Goal: Communication & Community: Ask a question

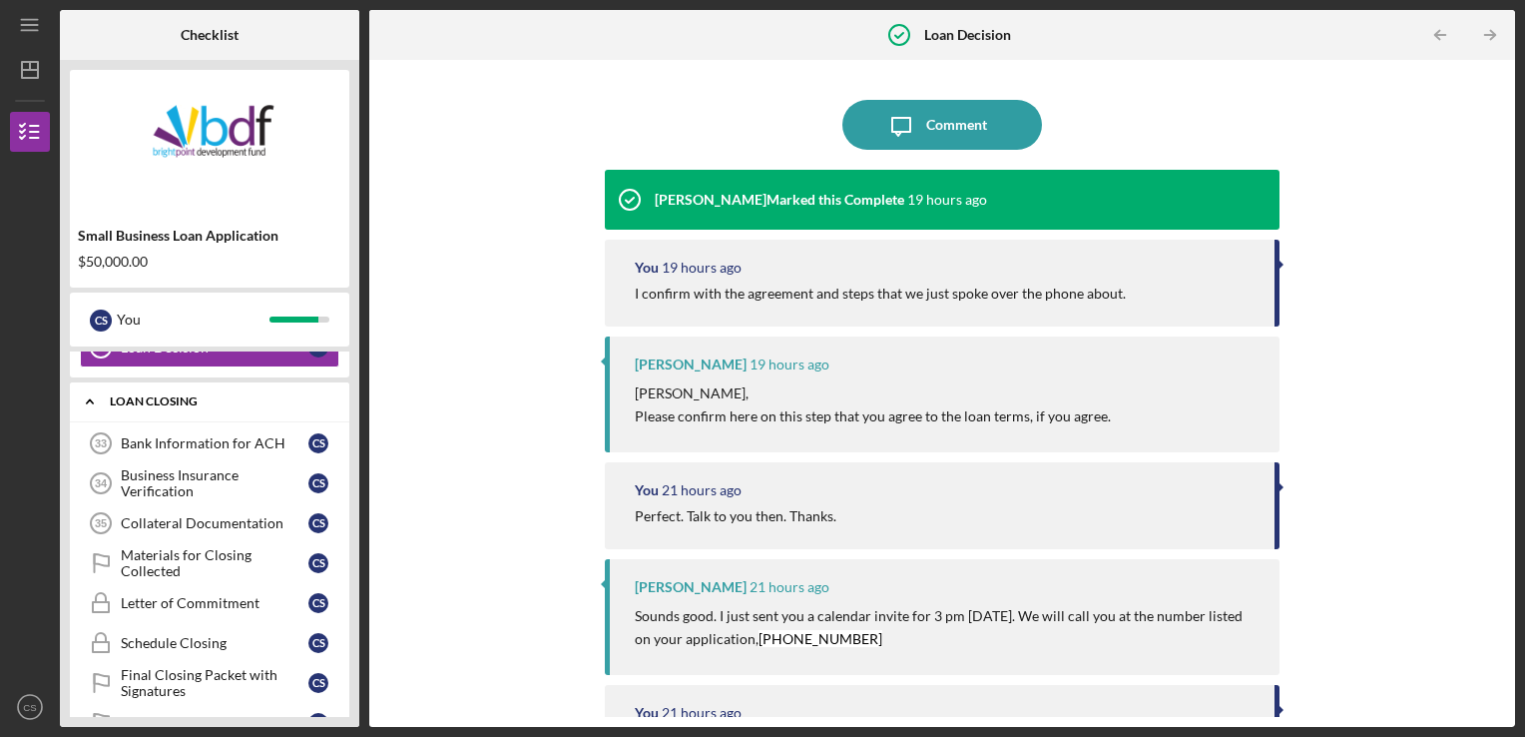
scroll to position [241, 0]
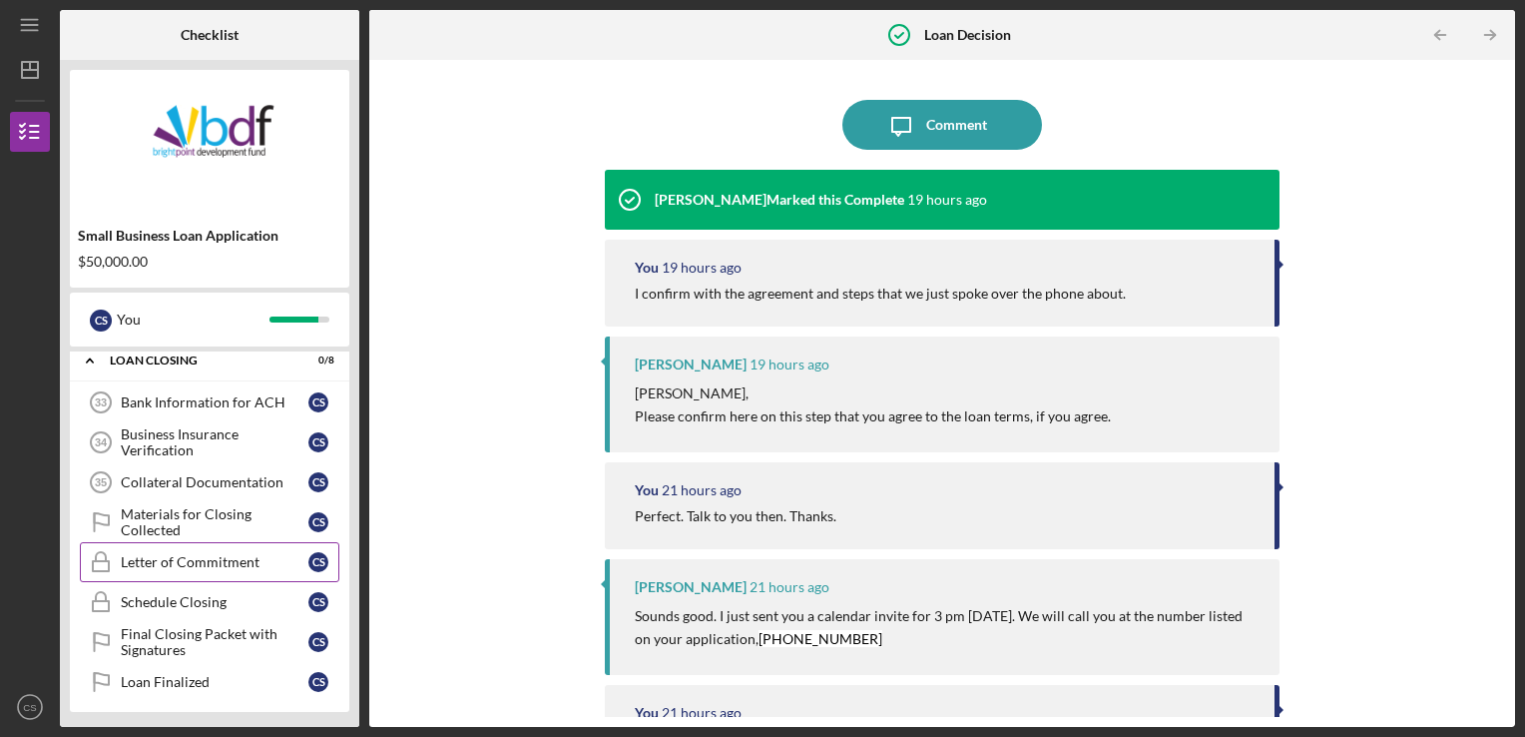
click at [208, 565] on div "Letter of Commitment" at bounding box center [215, 562] width 188 height 16
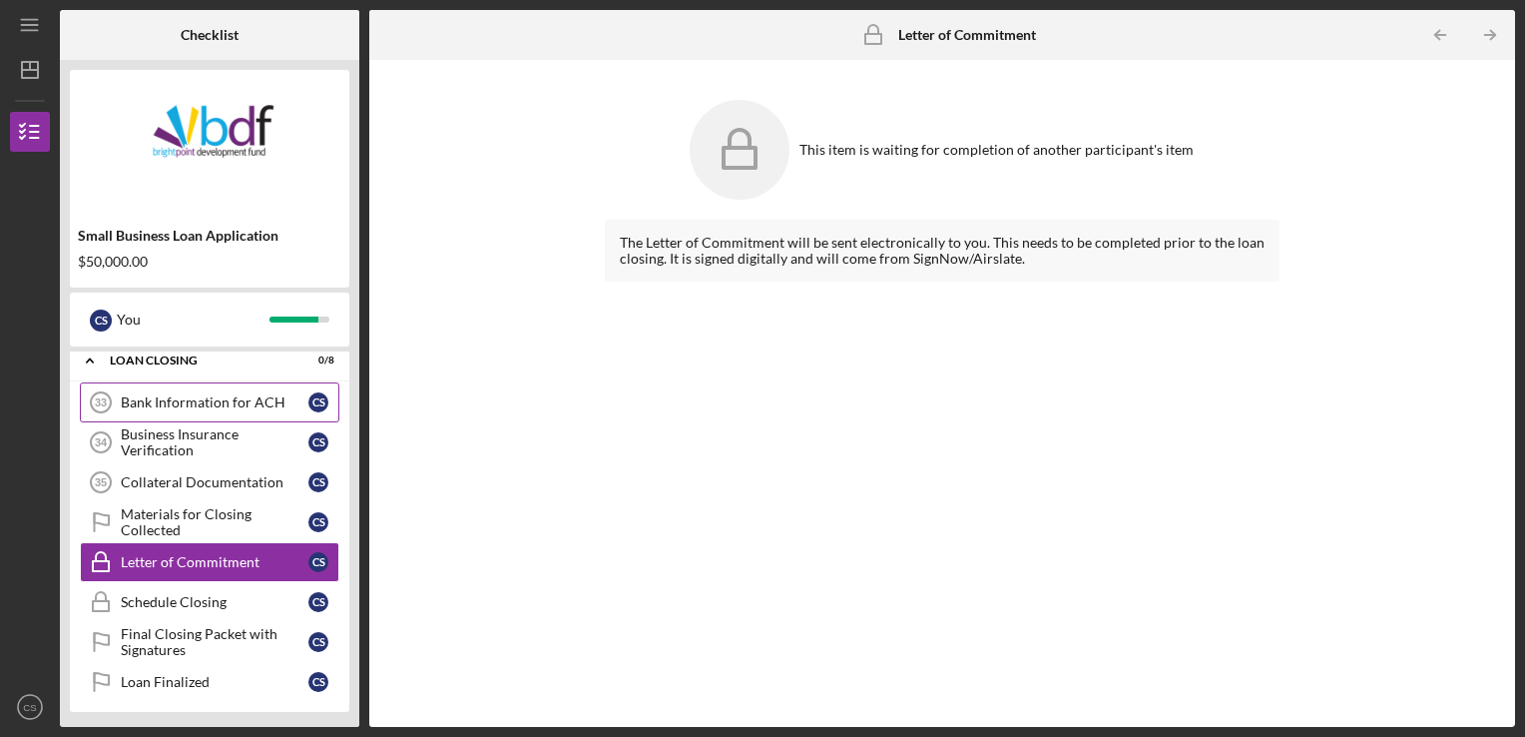
click at [200, 402] on div "Bank Information for ACH" at bounding box center [215, 402] width 188 height 16
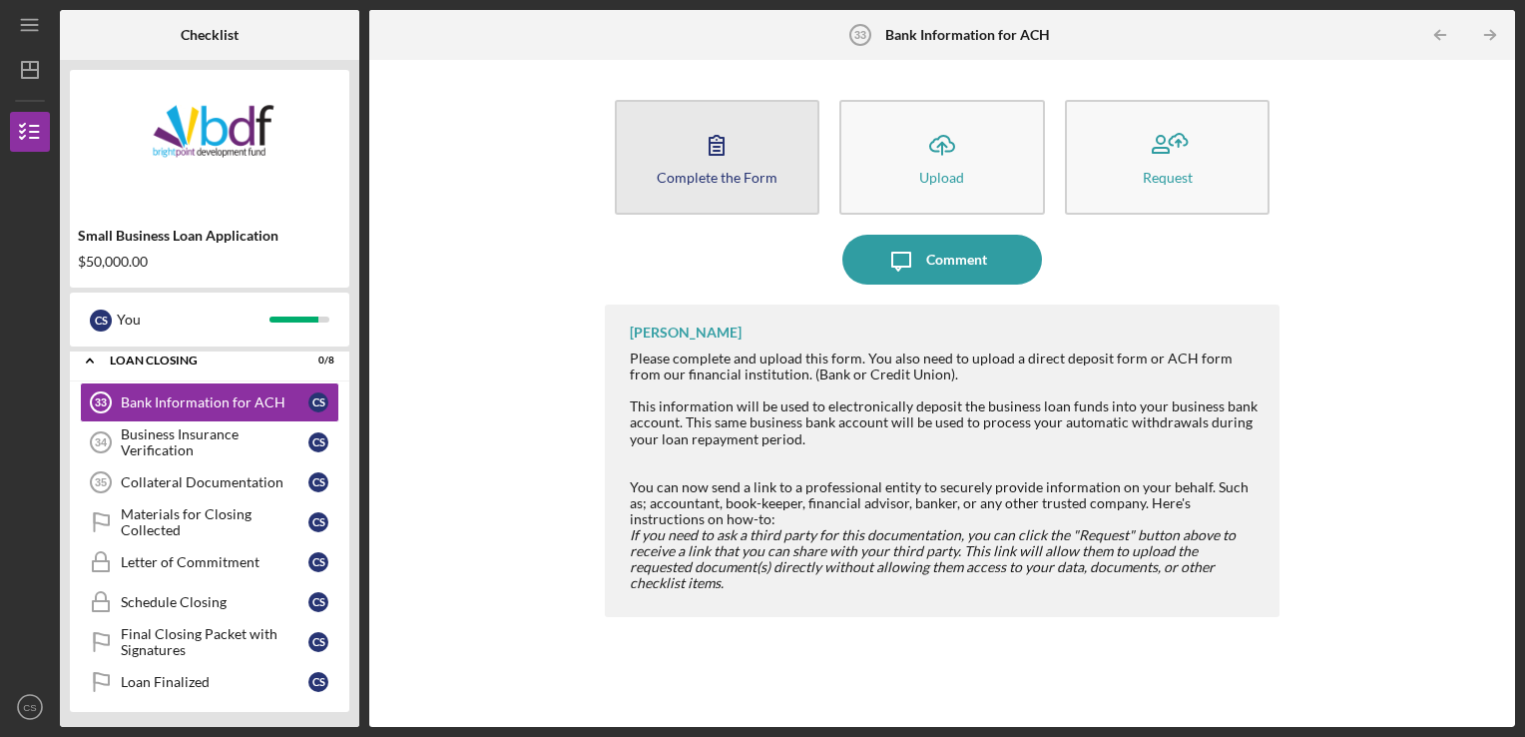
click at [715, 146] on icon "button" at bounding box center [717, 145] width 14 height 19
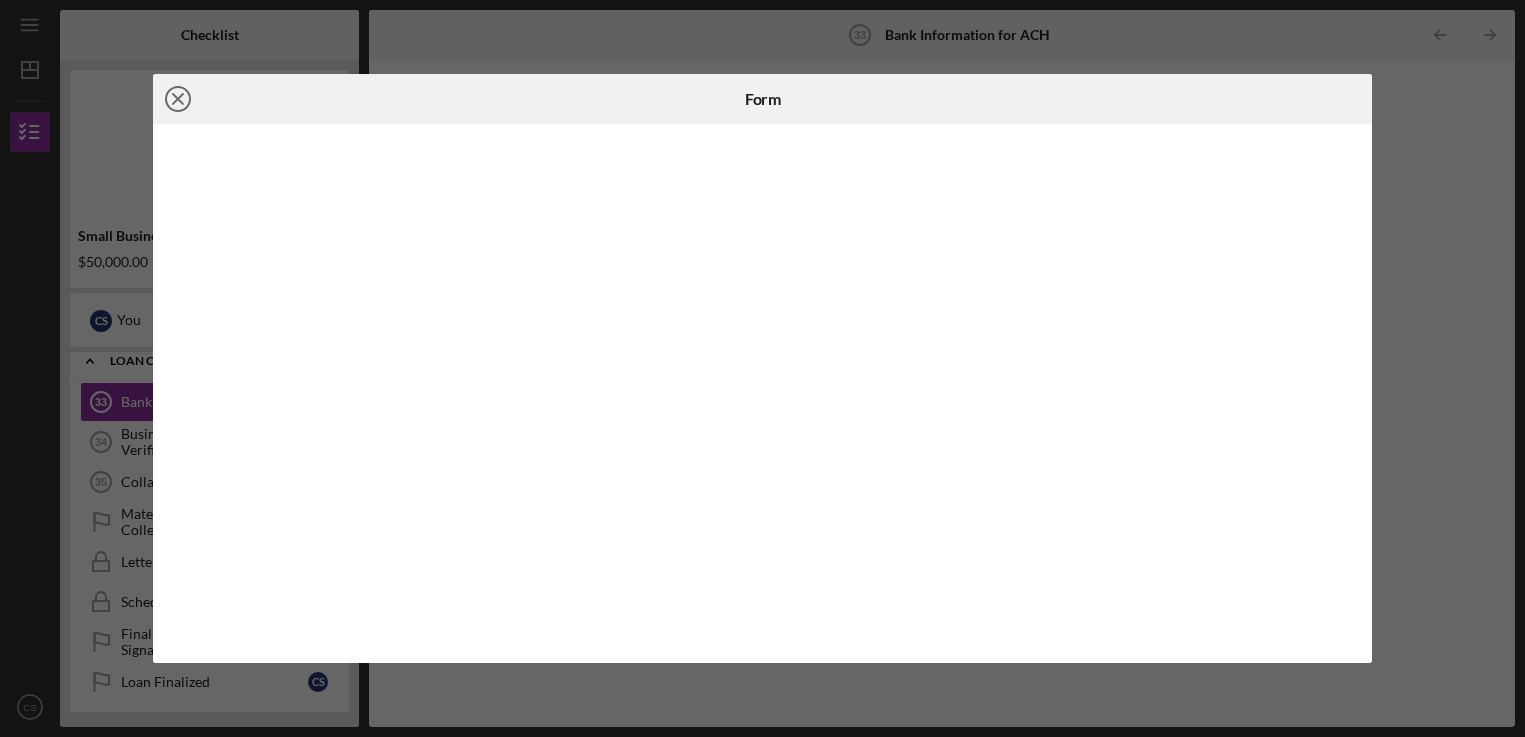
click at [183, 100] on icon "Icon/Close" at bounding box center [178, 99] width 50 height 50
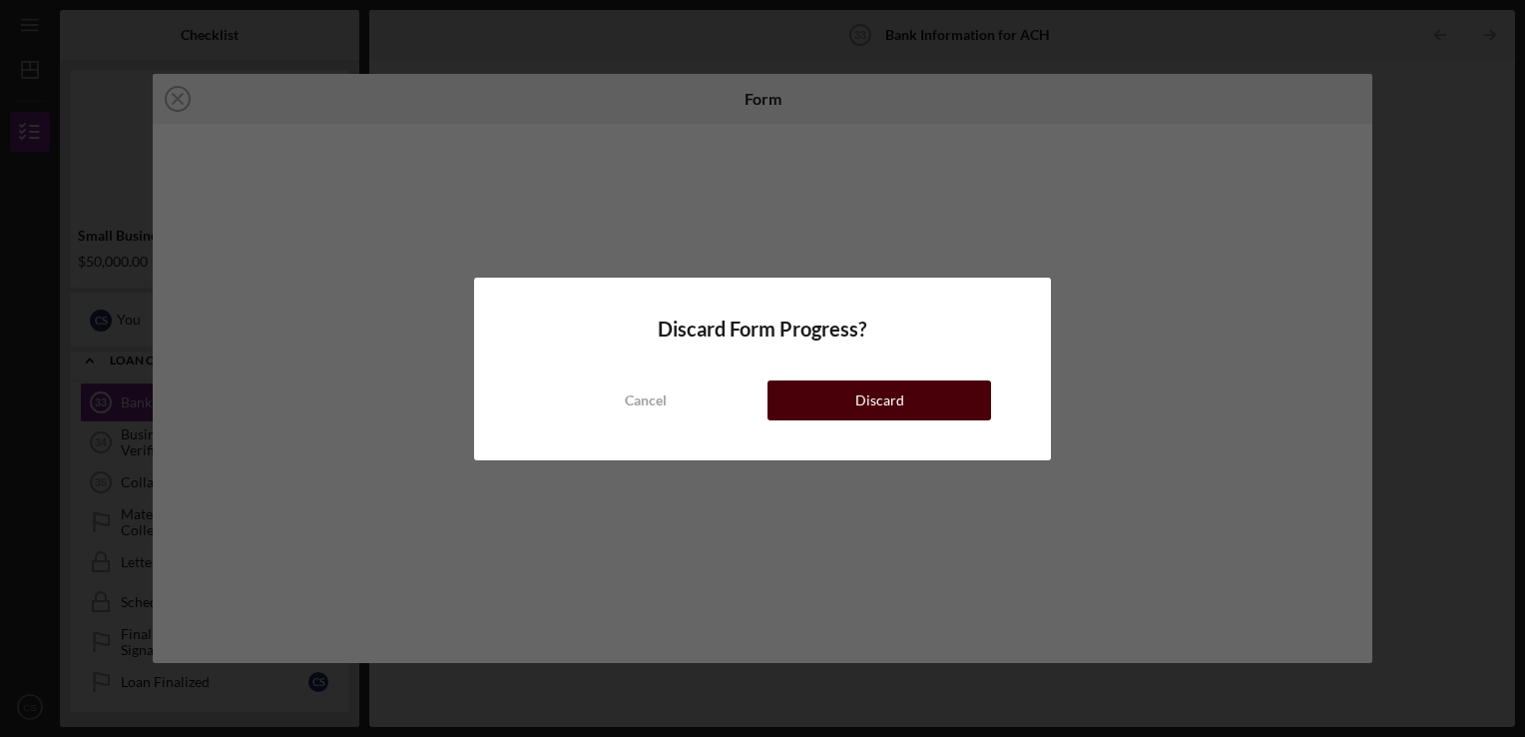
click at [866, 394] on div "Discard" at bounding box center [879, 400] width 49 height 40
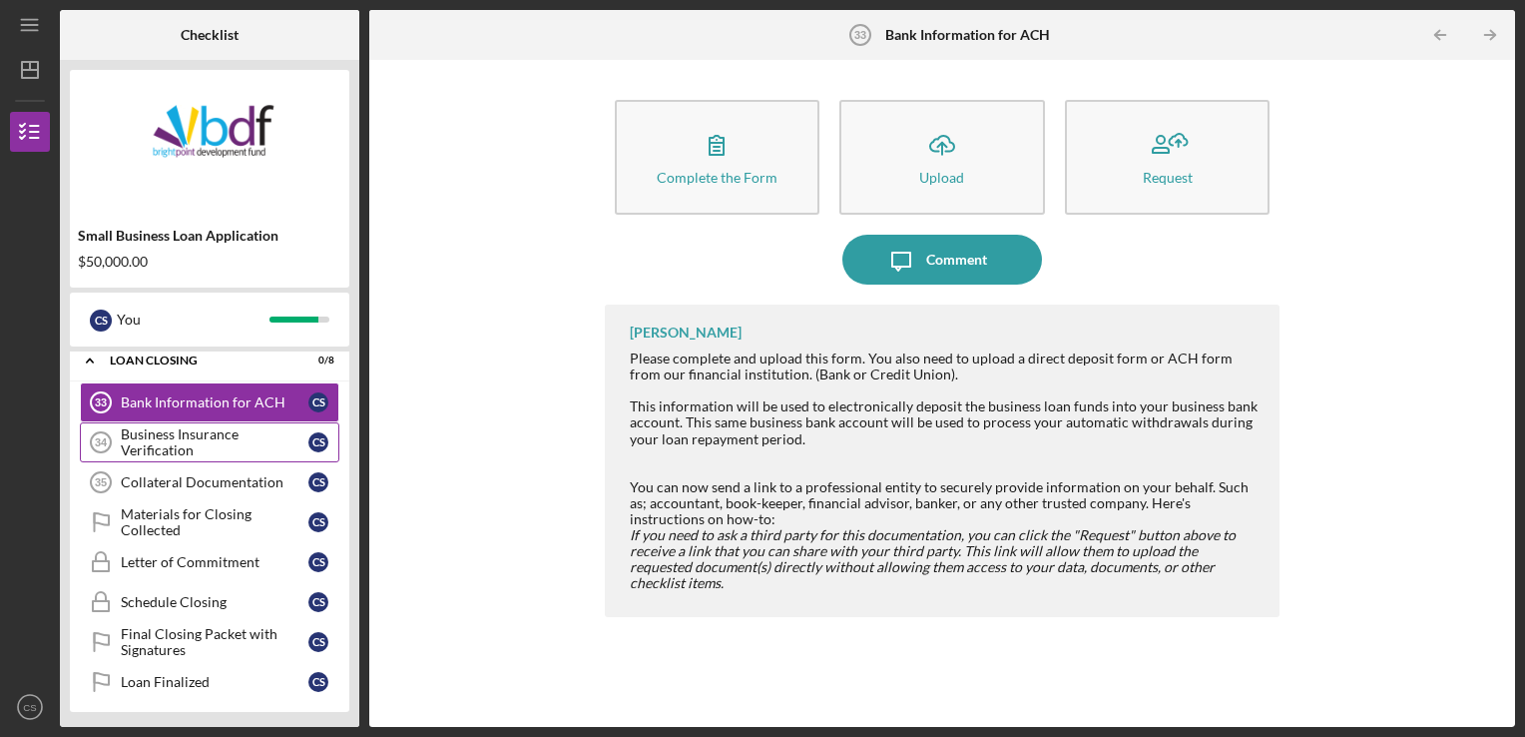
click at [161, 437] on div "Business Insurance Verification" at bounding box center [215, 442] width 188 height 32
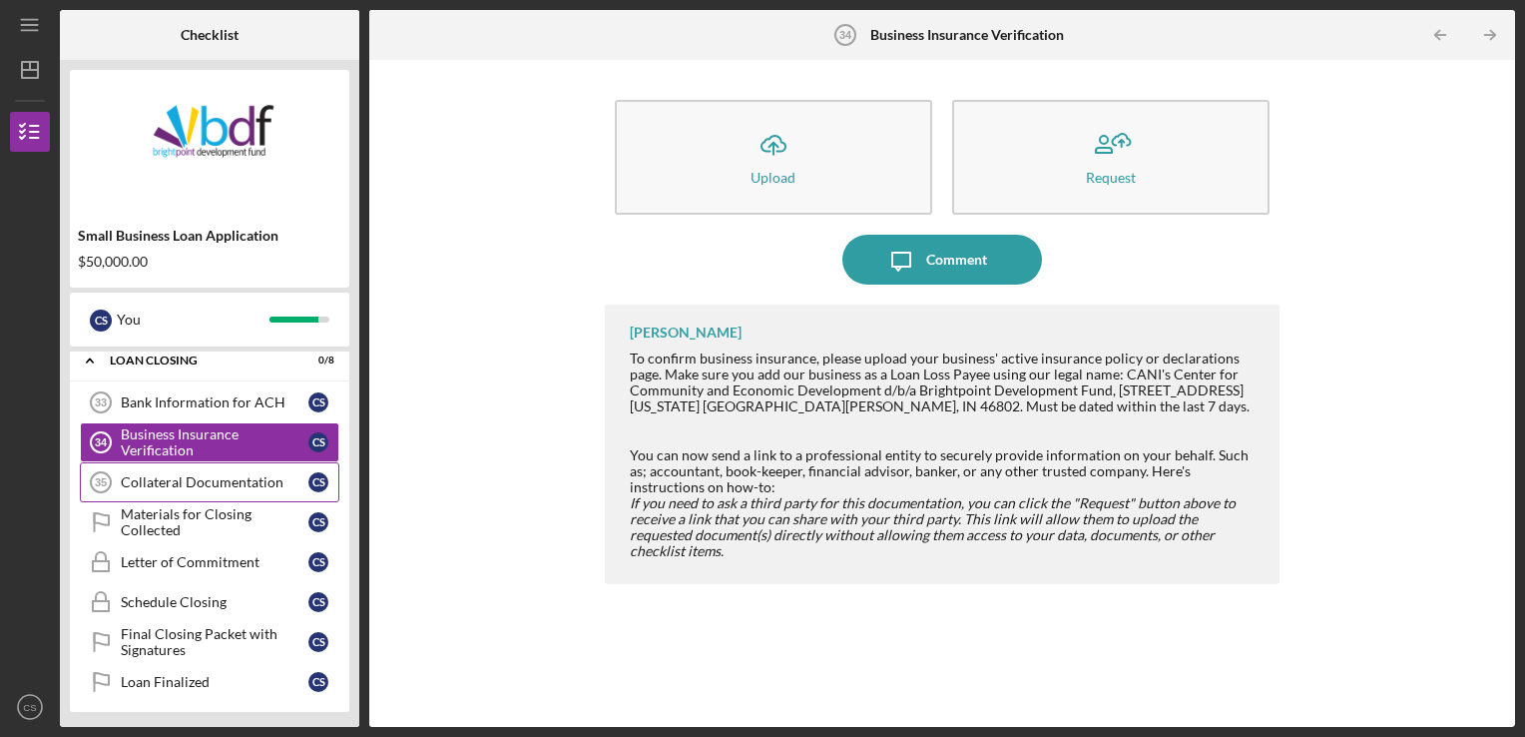
click at [186, 477] on div "Collateral Documentation" at bounding box center [215, 482] width 188 height 16
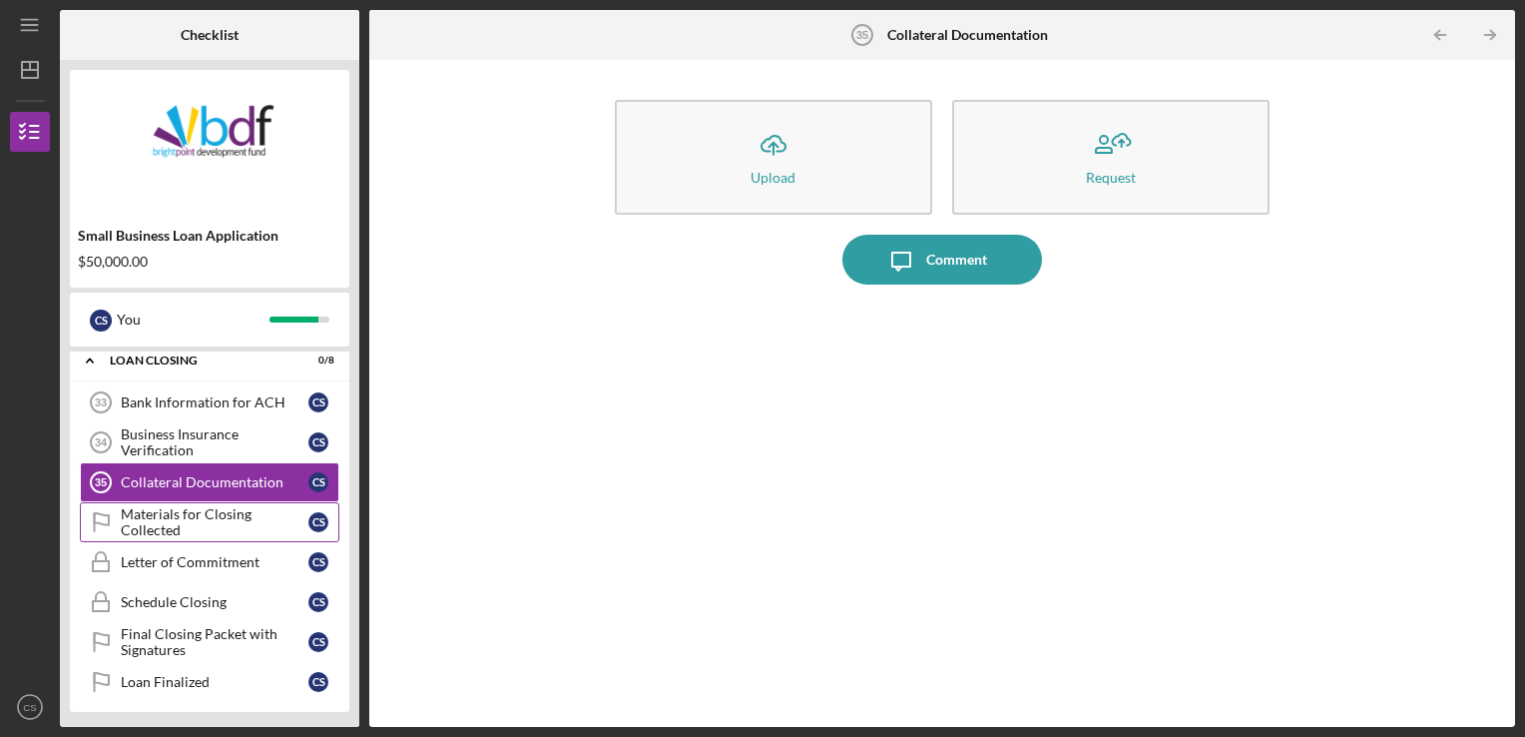
click at [213, 523] on div "Materials for Closing Collected" at bounding box center [215, 522] width 188 height 32
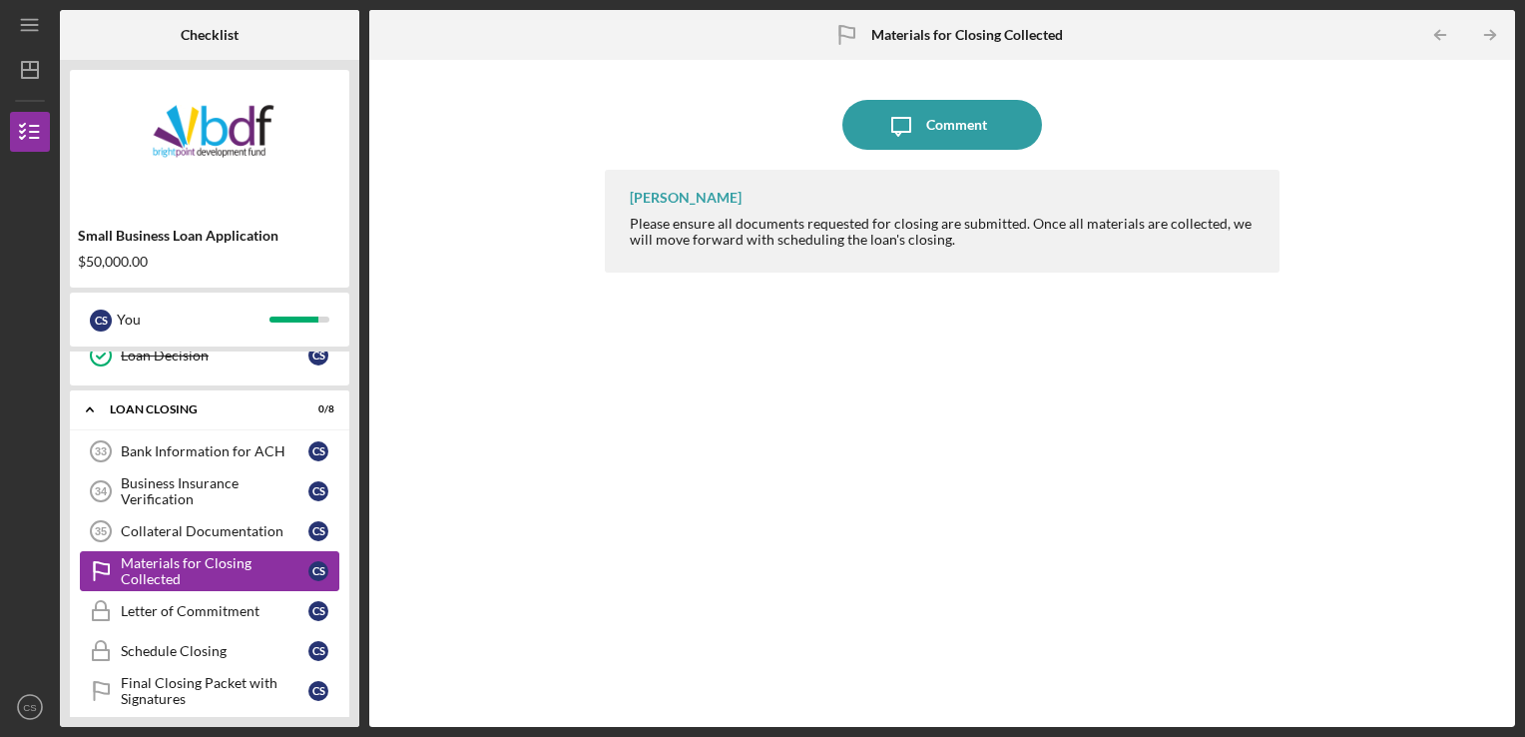
scroll to position [200, 0]
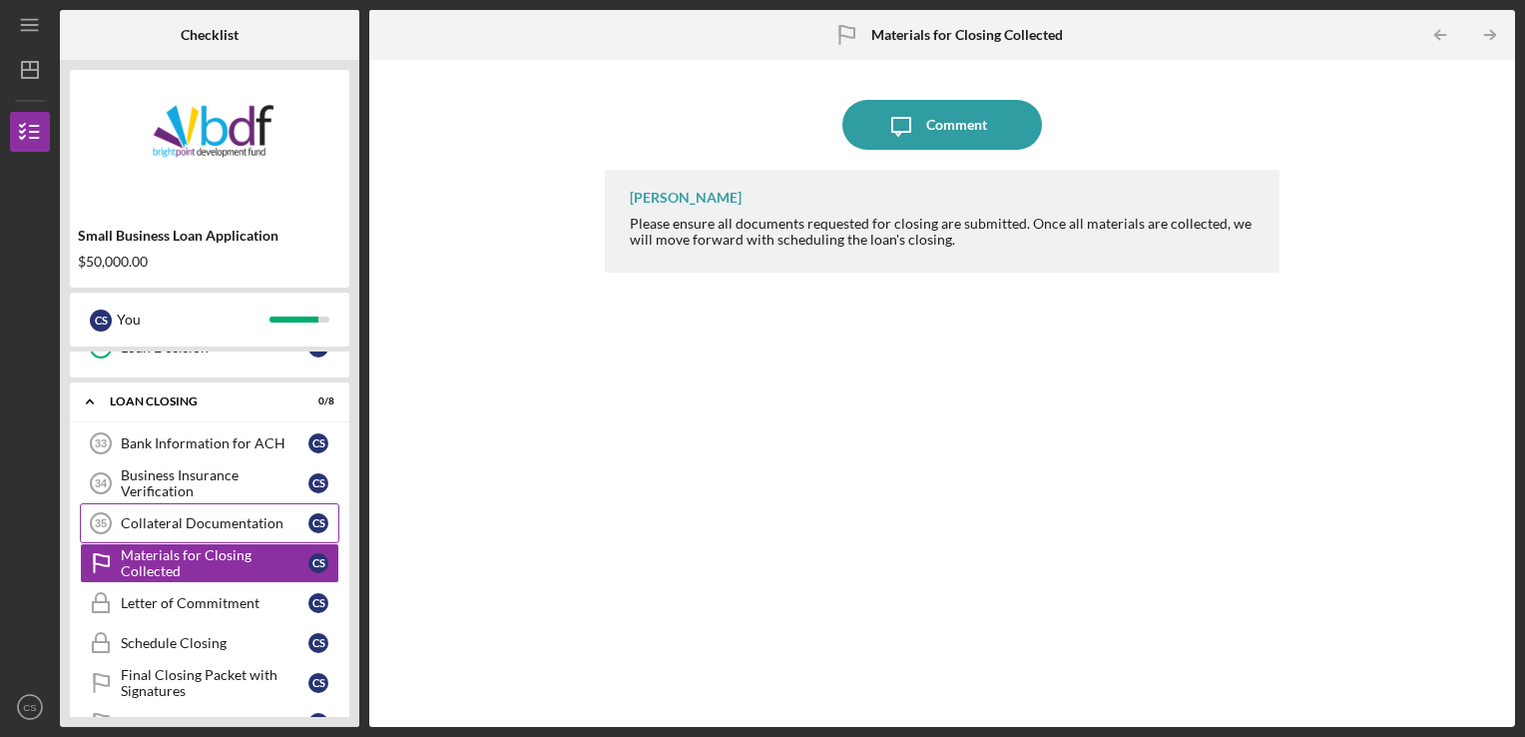
click at [201, 529] on link "Collateral Documentation 35 Collateral Documentation C S" at bounding box center [210, 523] width 260 height 40
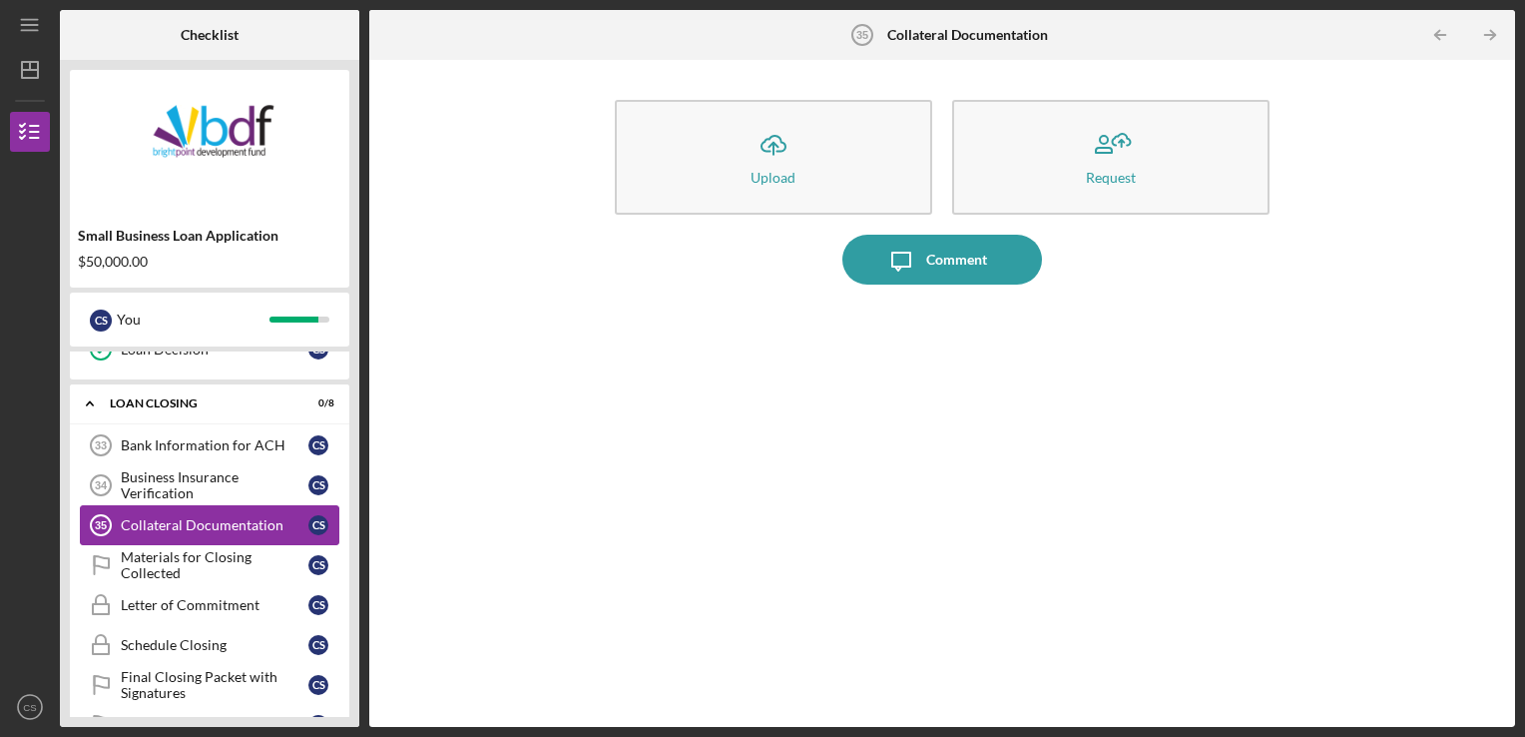
scroll to position [200, 0]
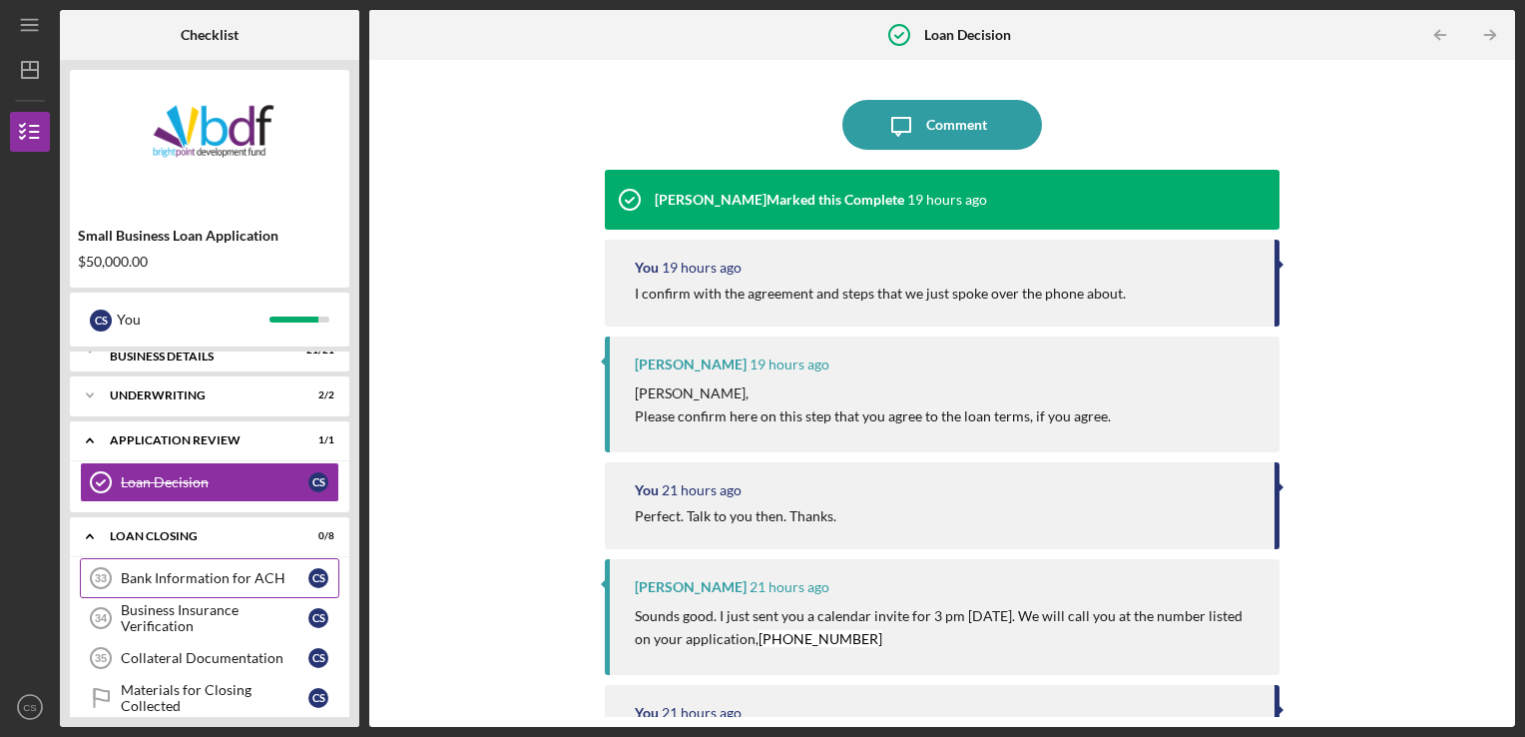
scroll to position [100, 0]
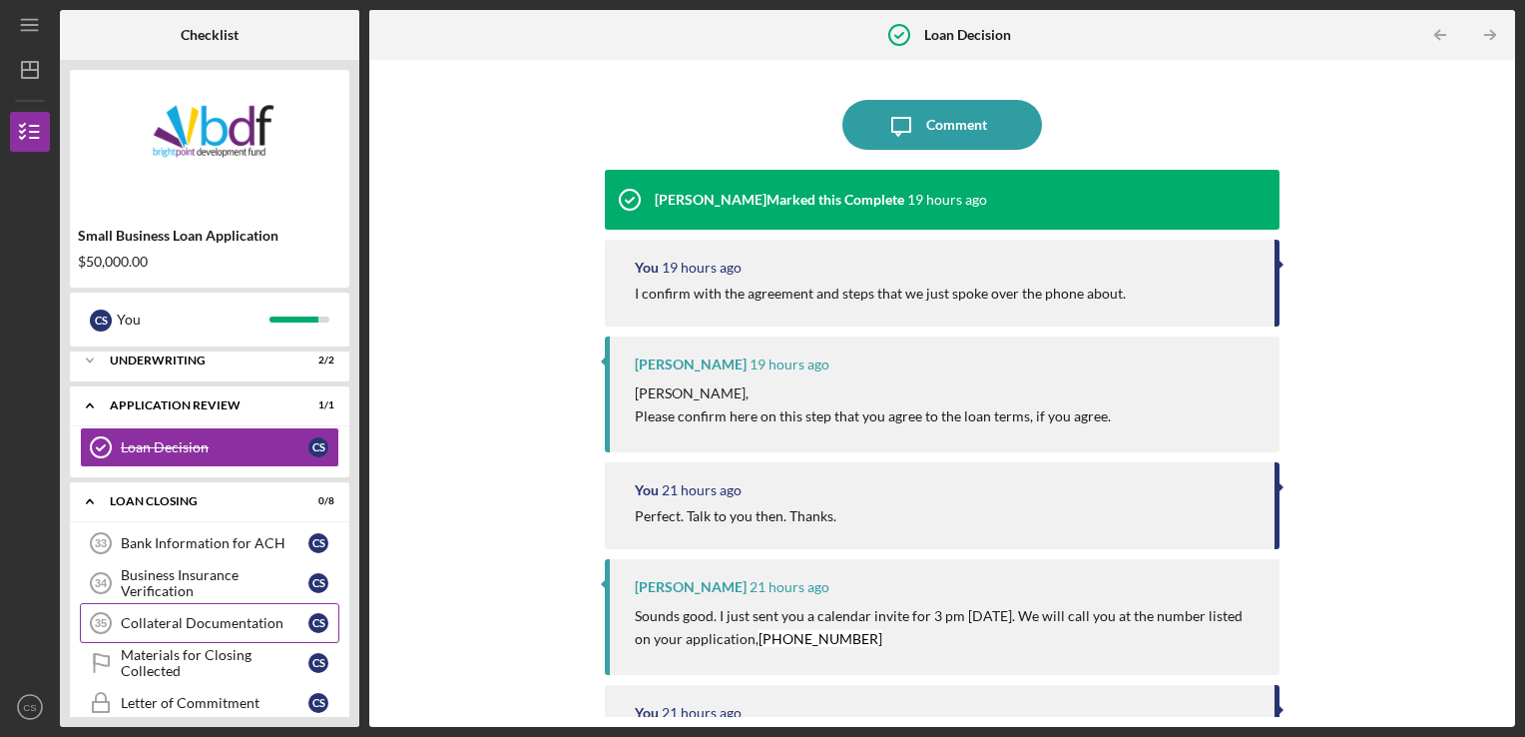
click at [223, 625] on div "Collateral Documentation" at bounding box center [215, 623] width 188 height 16
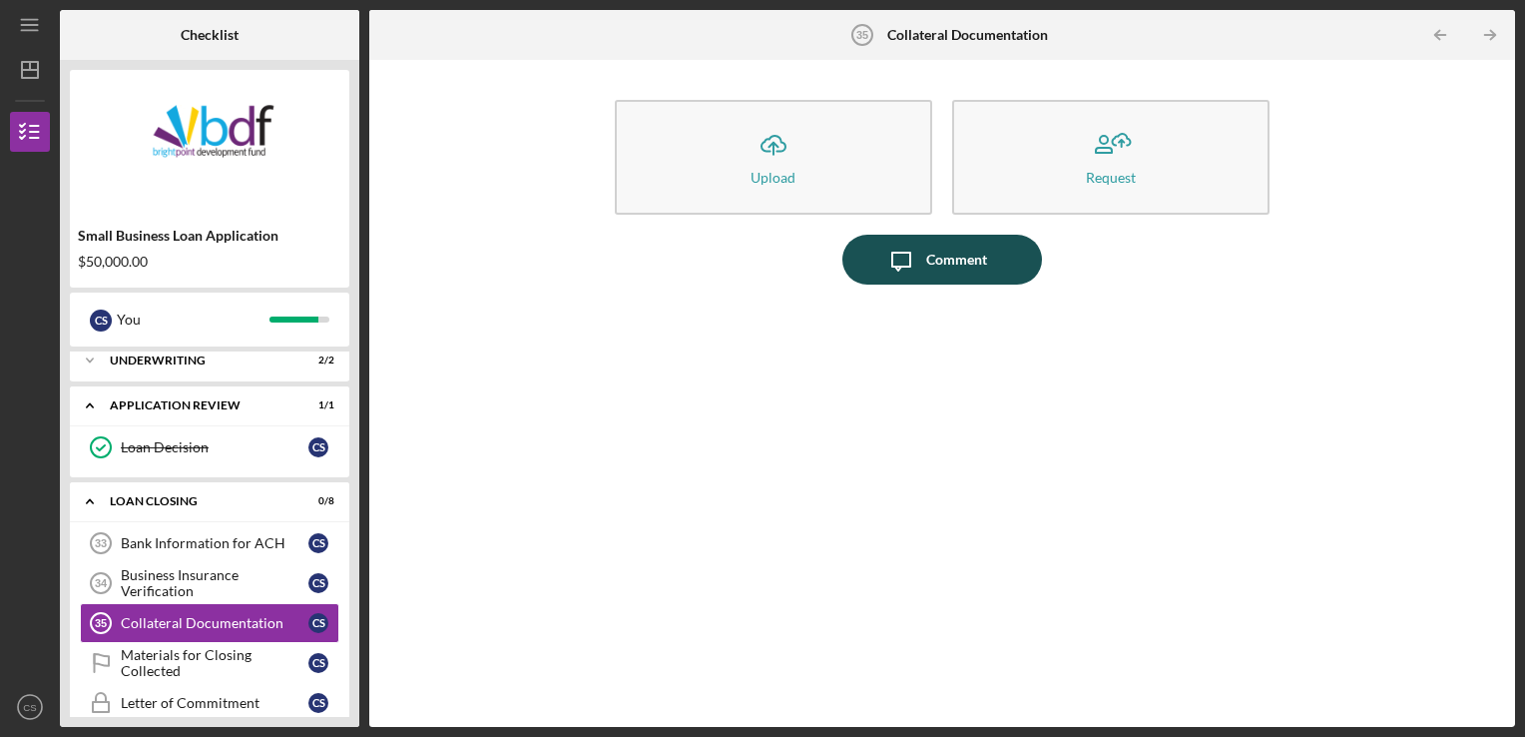
click at [934, 262] on div "Comment" at bounding box center [956, 260] width 61 height 50
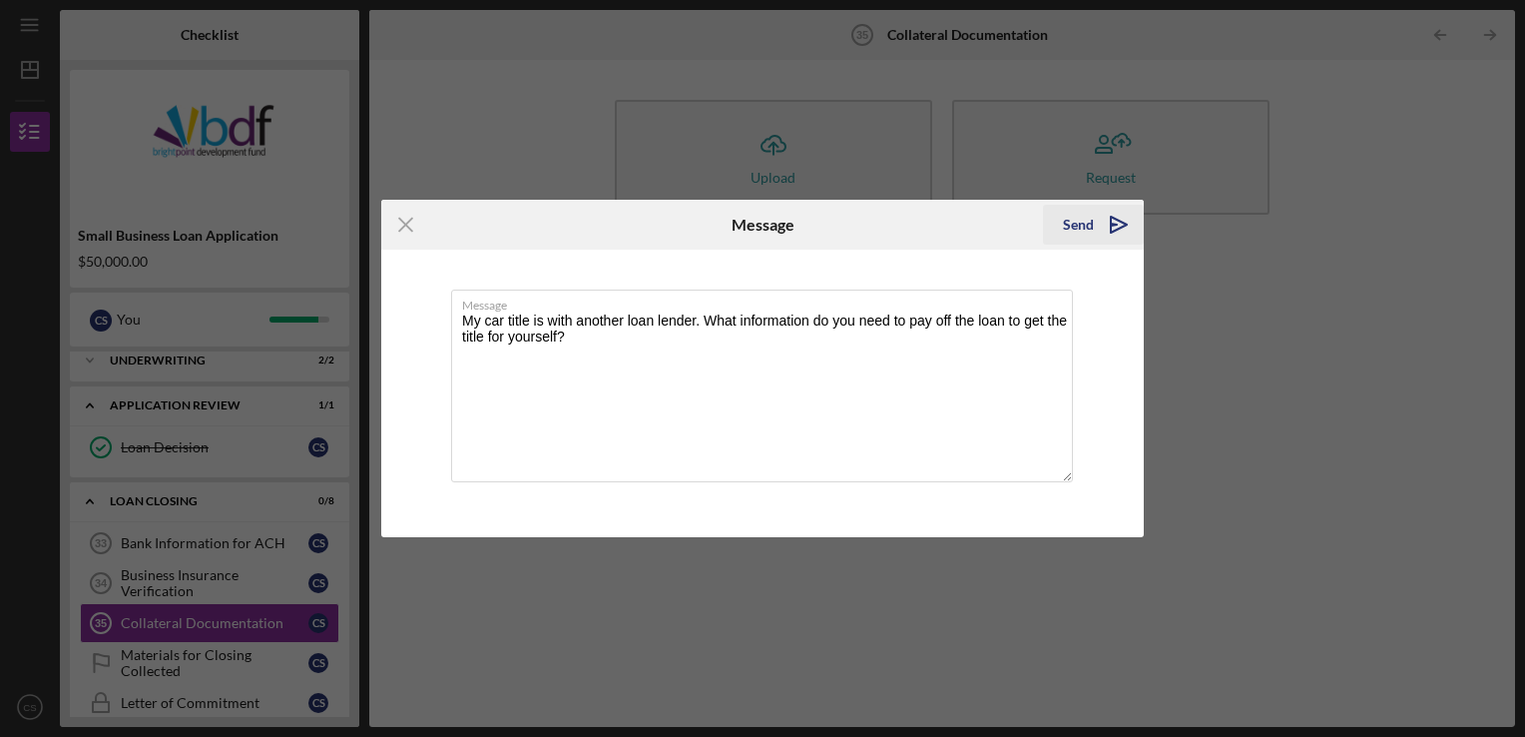
type textarea "My car title is with another loan lender. What information do you need to pay o…"
click at [1105, 221] on icon "Icon/icon-invite-send" at bounding box center [1119, 225] width 50 height 50
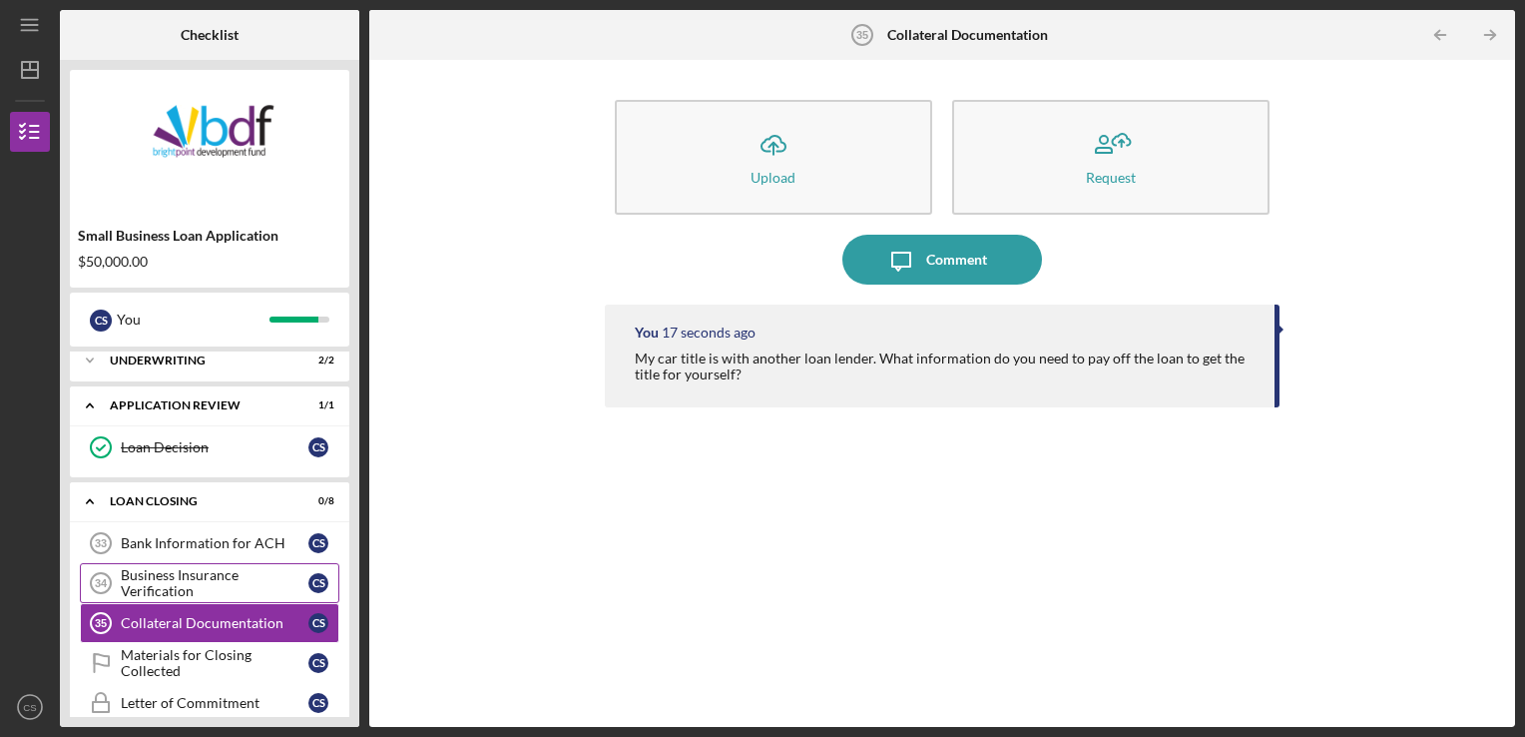
click at [204, 585] on div "Business Insurance Verification" at bounding box center [215, 583] width 188 height 32
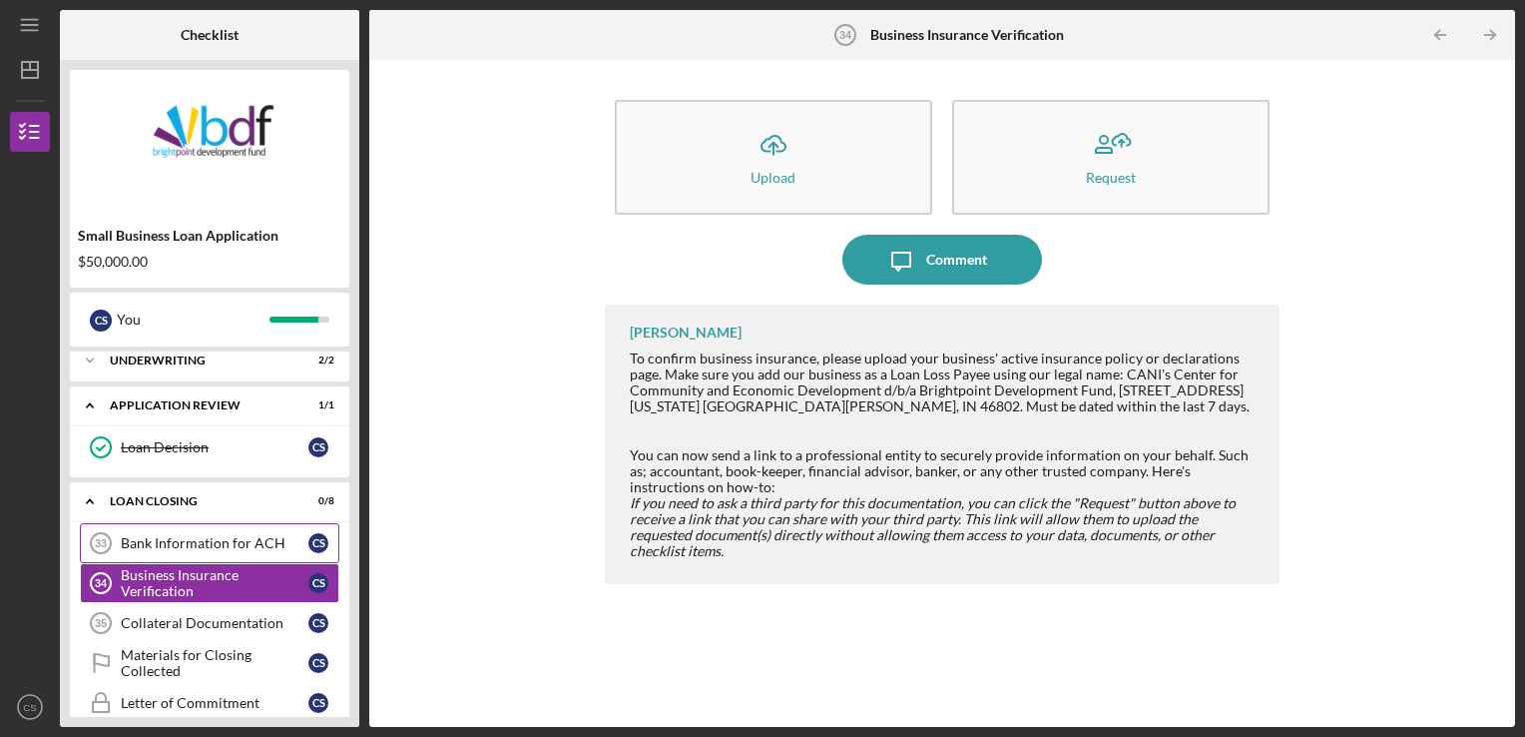
click at [220, 553] on link "Bank Information for ACH 33 Bank Information for ACH C S" at bounding box center [210, 543] width 260 height 40
